Goal: Task Accomplishment & Management: Complete application form

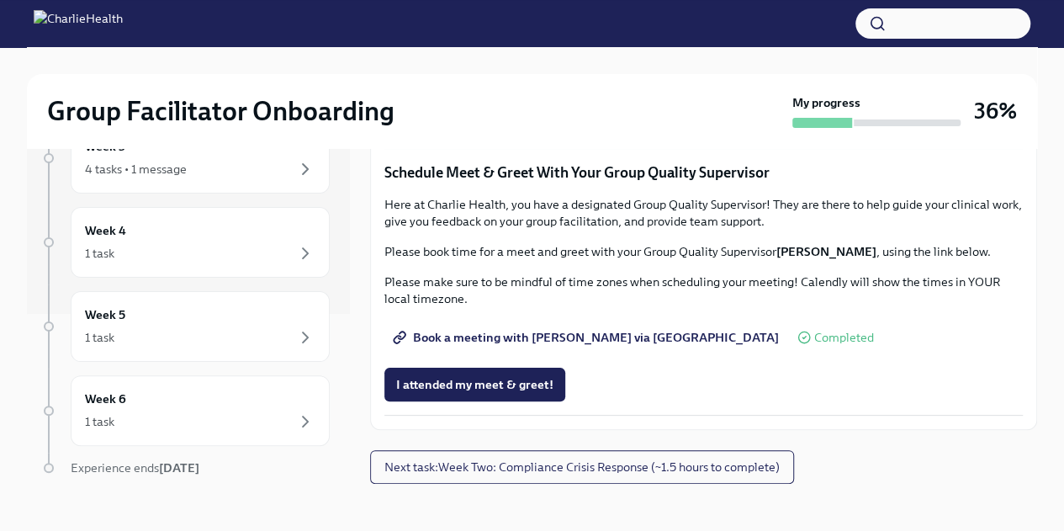
scroll to position [225, 0]
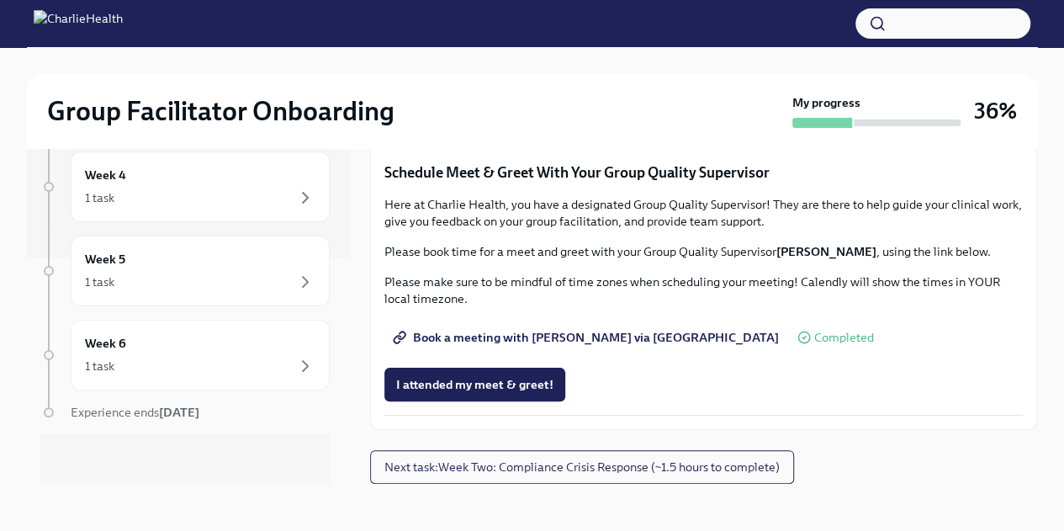
click at [403, 307] on div "Here at Charlie Health, you have a designated Group Quality Supervisor! They ar…" at bounding box center [703, 251] width 638 height 111
click at [410, 401] on button "I attended my meet & greet!" at bounding box center [474, 384] width 181 height 34
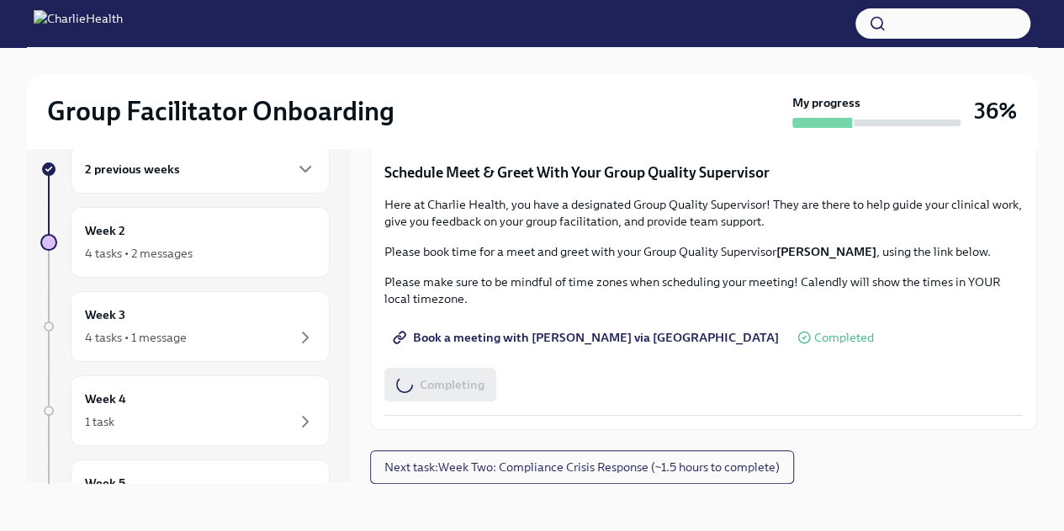
scroll to position [0, 0]
click at [116, 262] on div "4 tasks • 2 messages" at bounding box center [200, 255] width 230 height 20
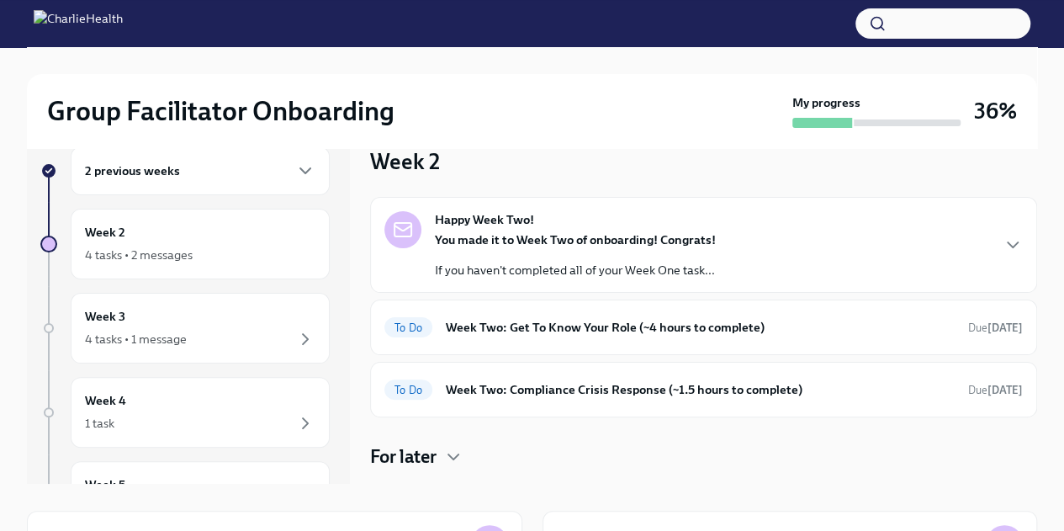
scroll to position [35, 0]
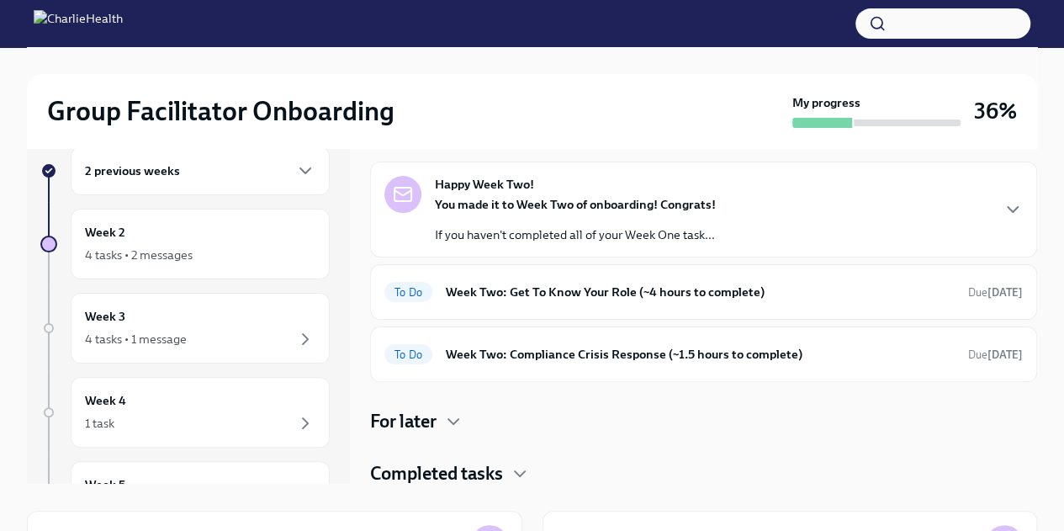
click at [465, 362] on div "To Do Week Two: Compliance Crisis Response (~1.5 hours to complete) Due [DATE]" at bounding box center [703, 354] width 638 height 27
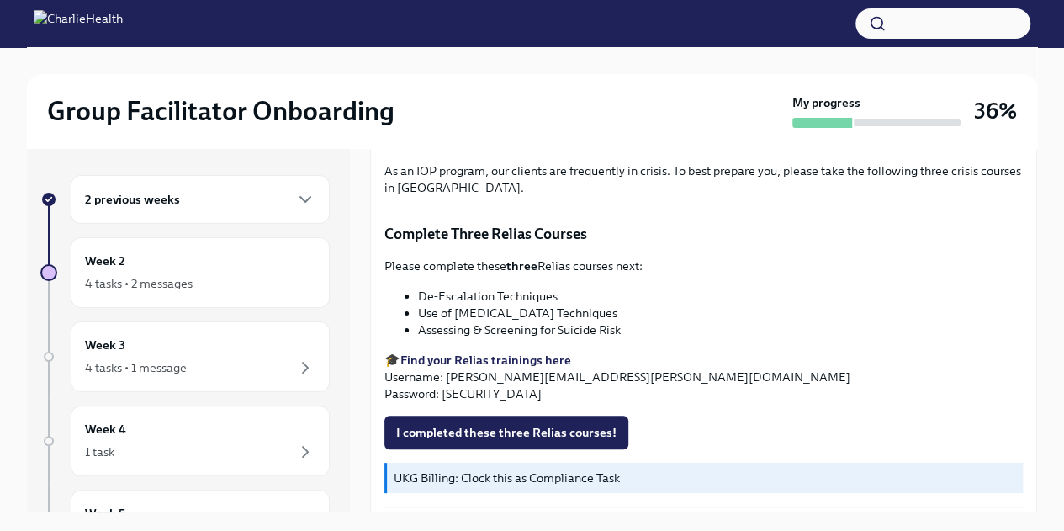
scroll to position [605, 0]
drag, startPoint x: 420, startPoint y: 299, endPoint x: 674, endPoint y: 303, distance: 254.8
click at [674, 304] on li "Use of [MEDICAL_DATA] Techniques" at bounding box center [720, 312] width 605 height 17
copy li "Use of [MEDICAL_DATA] Techniques"
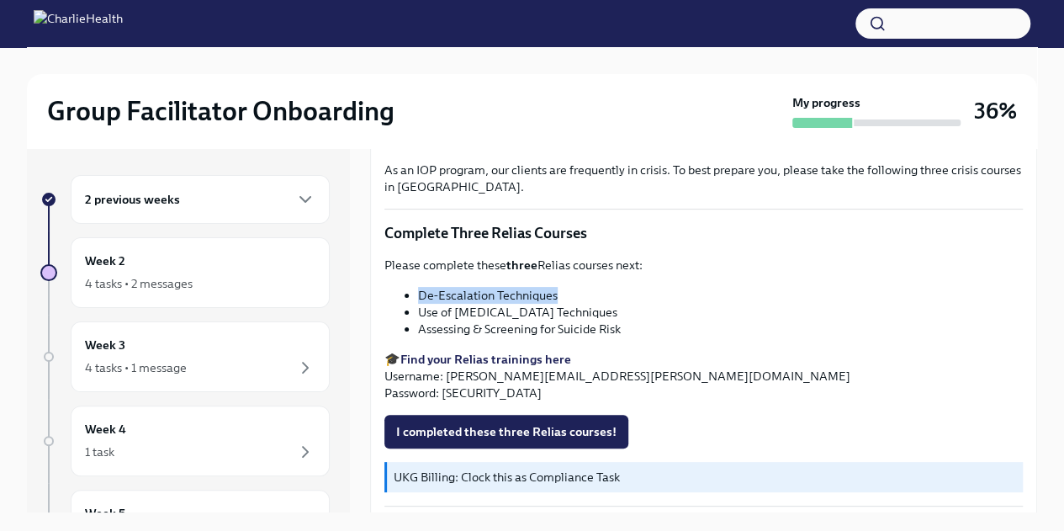
drag, startPoint x: 419, startPoint y: 293, endPoint x: 573, endPoint y: 283, distance: 154.2
click at [573, 287] on li "De-Escalation Techniques" at bounding box center [720, 295] width 605 height 17
copy li "De-Escalation Techniques"
drag, startPoint x: 420, startPoint y: 303, endPoint x: 625, endPoint y: 296, distance: 204.5
click at [625, 304] on li "Use of [MEDICAL_DATA] Techniques" at bounding box center [720, 312] width 605 height 17
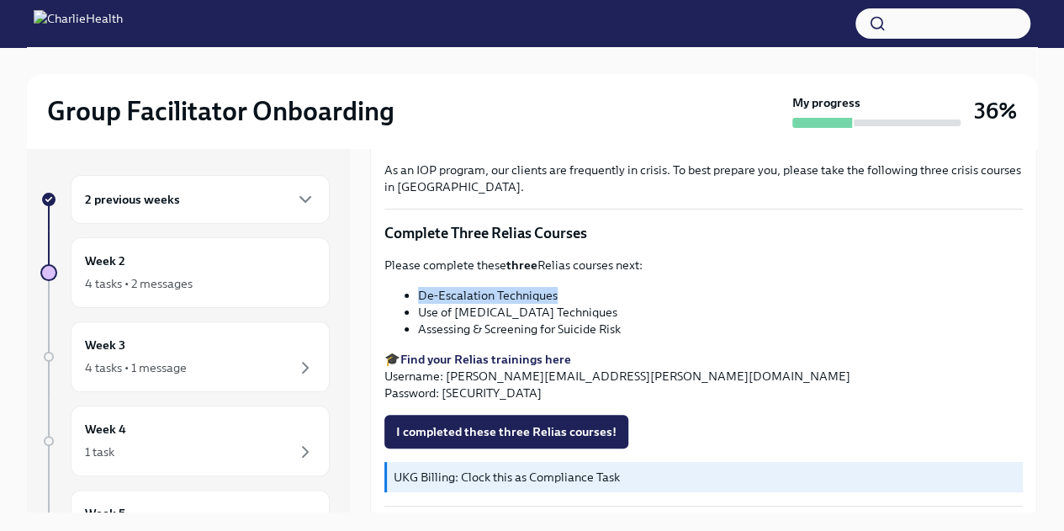
copy li "Use of [MEDICAL_DATA] Techniques"
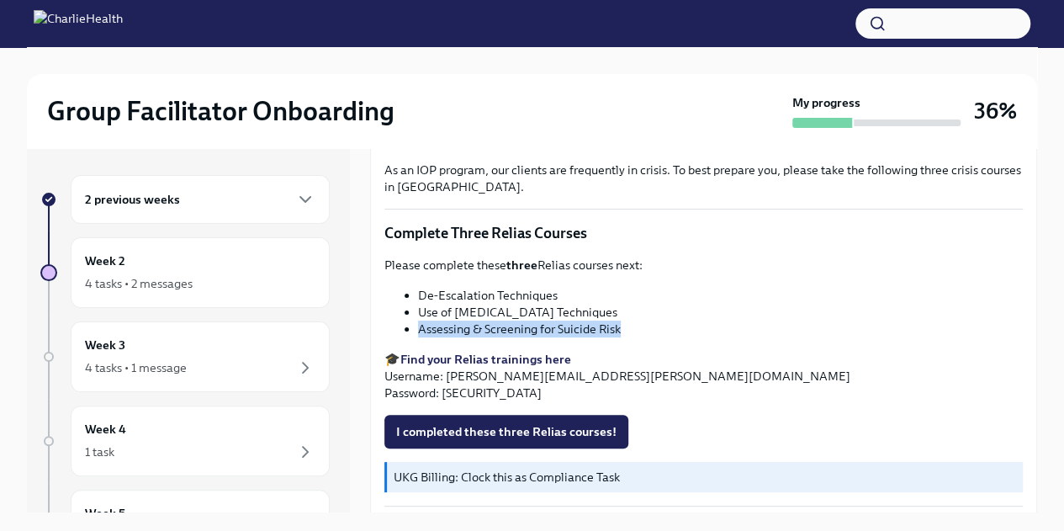
drag, startPoint x: 420, startPoint y: 320, endPoint x: 636, endPoint y: 321, distance: 215.3
click at [636, 321] on li "Assessing & Screening for Suicide Risk" at bounding box center [720, 328] width 605 height 17
copy li "Assessing & Screening for Suicide Risk"
click at [600, 424] on span "I completed these three Relias courses!" at bounding box center [506, 431] width 220 height 17
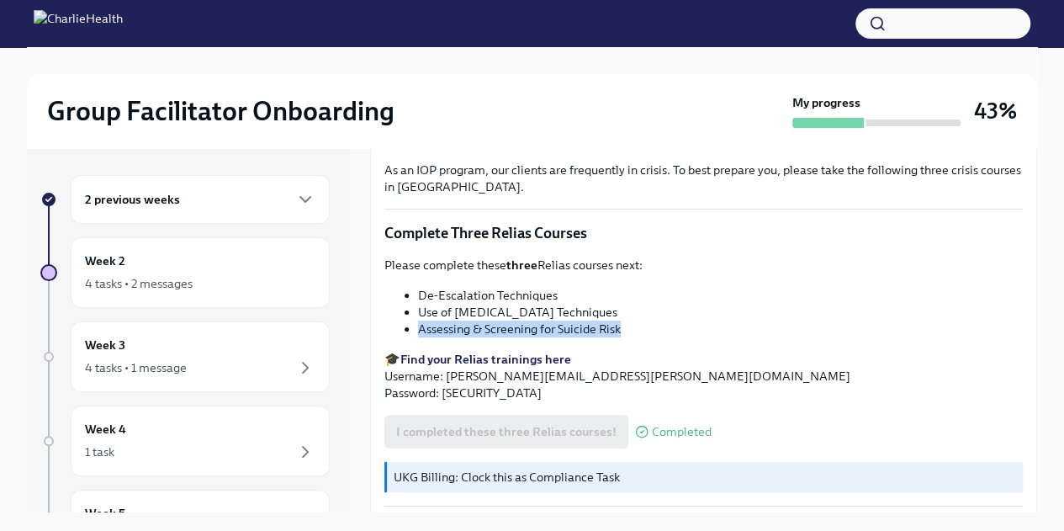
click at [875, 367] on p "🎓 Find your Relias trainings here Username: [PERSON_NAME][EMAIL_ADDRESS][PERSON…" at bounding box center [703, 376] width 638 height 50
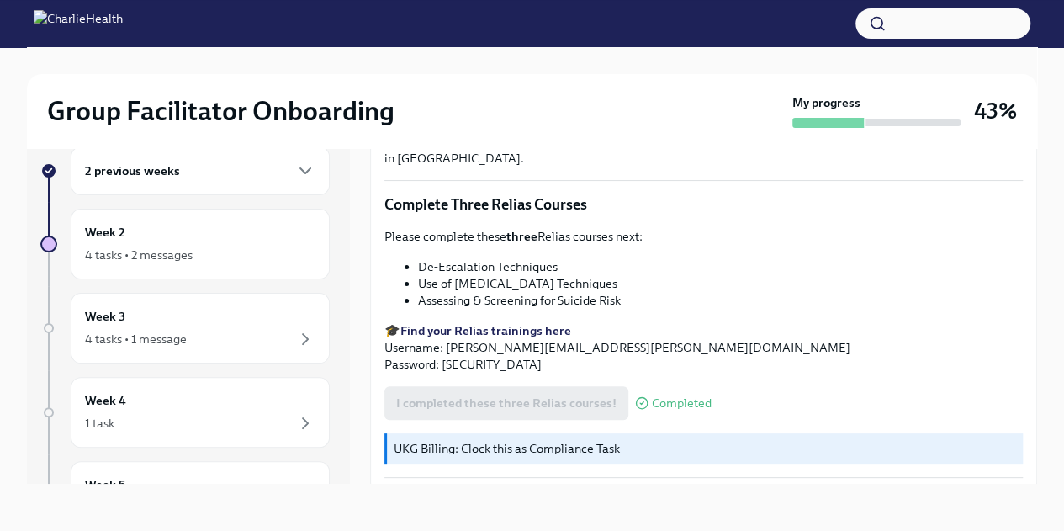
click at [222, 262] on div "4 tasks • 2 messages" at bounding box center [200, 255] width 230 height 20
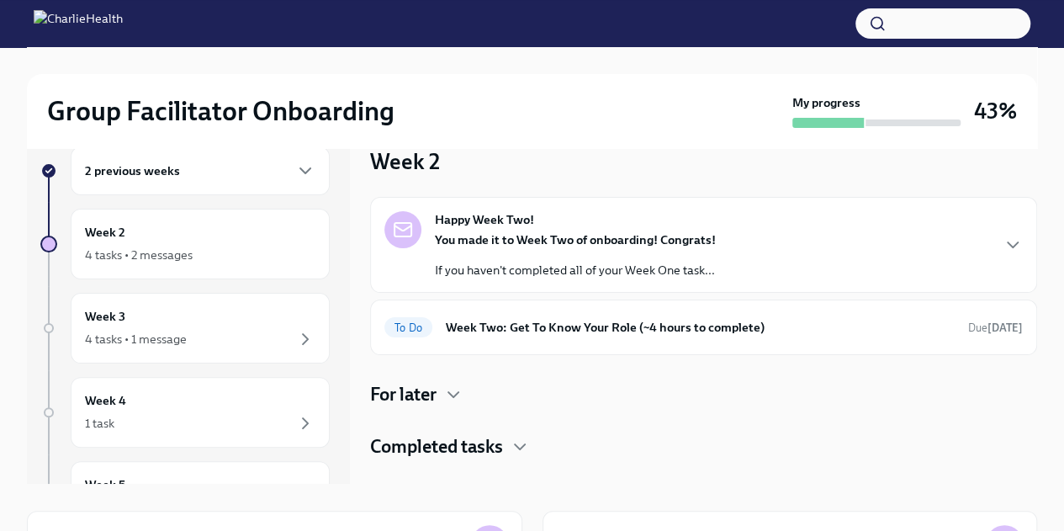
click at [745, 403] on div "For later" at bounding box center [703, 394] width 667 height 25
